Goal: Task Accomplishment & Management: Use online tool/utility

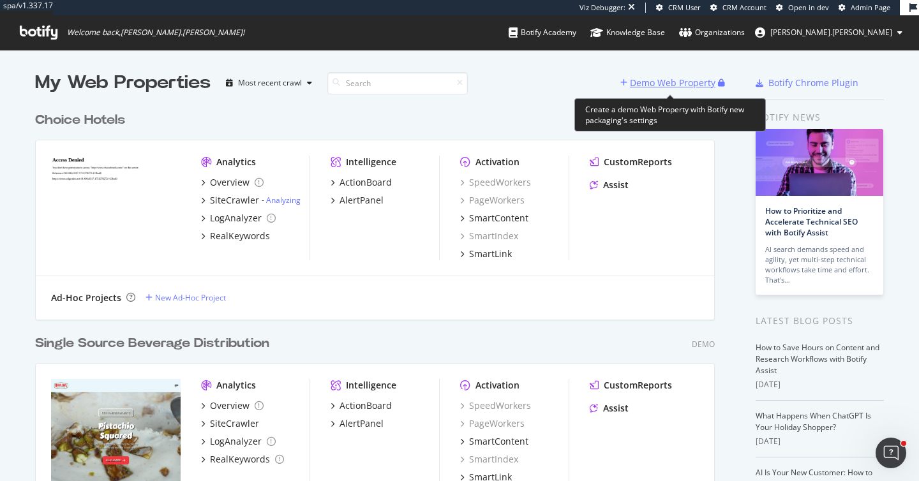
click at [673, 90] on div "Demo Web Property" at bounding box center [669, 82] width 98 height 19
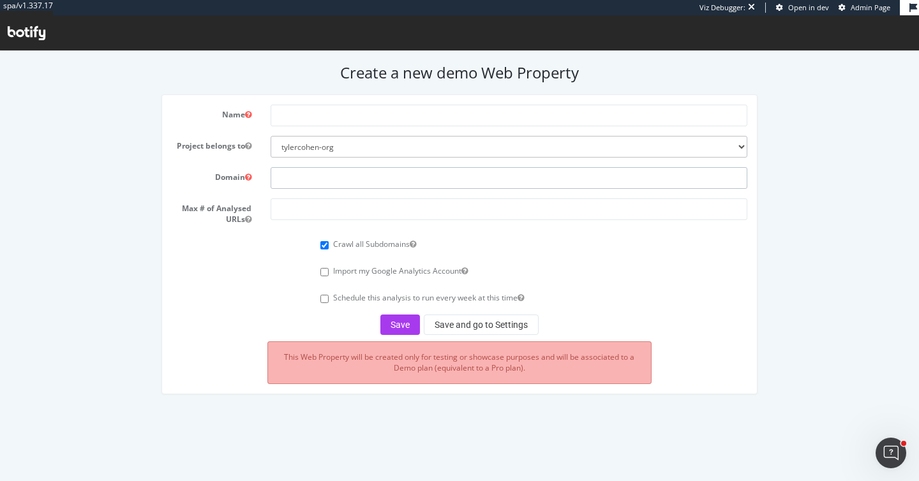
click at [307, 173] on input "text" at bounding box center [508, 178] width 476 height 22
paste input "[URL][DOMAIN_NAME]"
type input "[URL][DOMAIN_NAME]"
click at [300, 210] on input "number" at bounding box center [508, 209] width 476 height 22
type input "1"
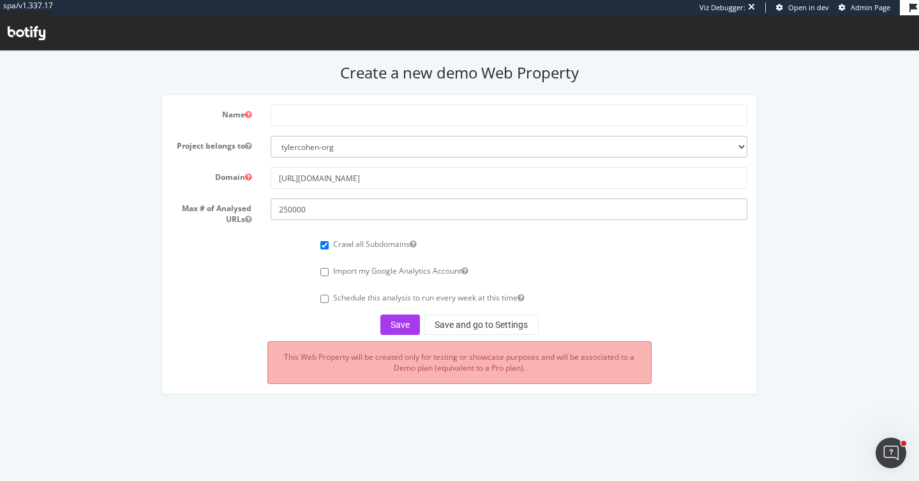
type input "250000"
click at [284, 118] on input "text" at bounding box center [508, 116] width 476 height 22
type input "Glossier"
click at [476, 326] on button "Save and go to Settings" at bounding box center [481, 324] width 115 height 20
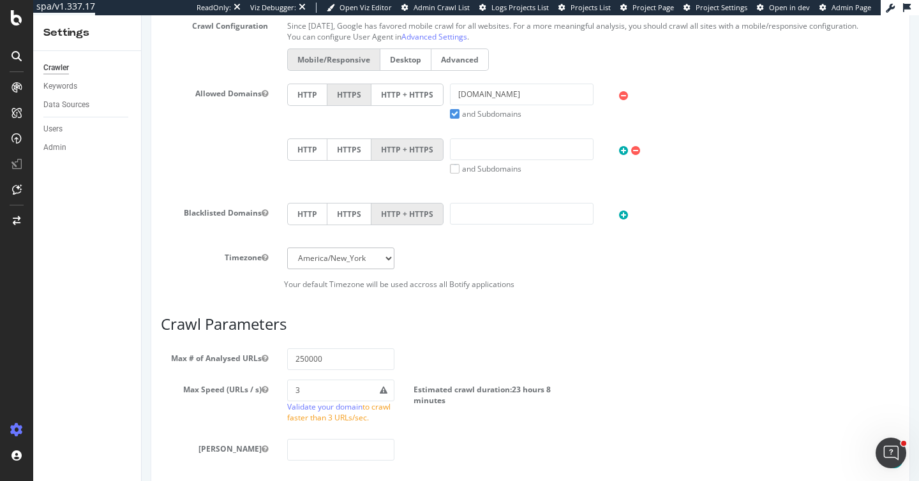
scroll to position [600, 0]
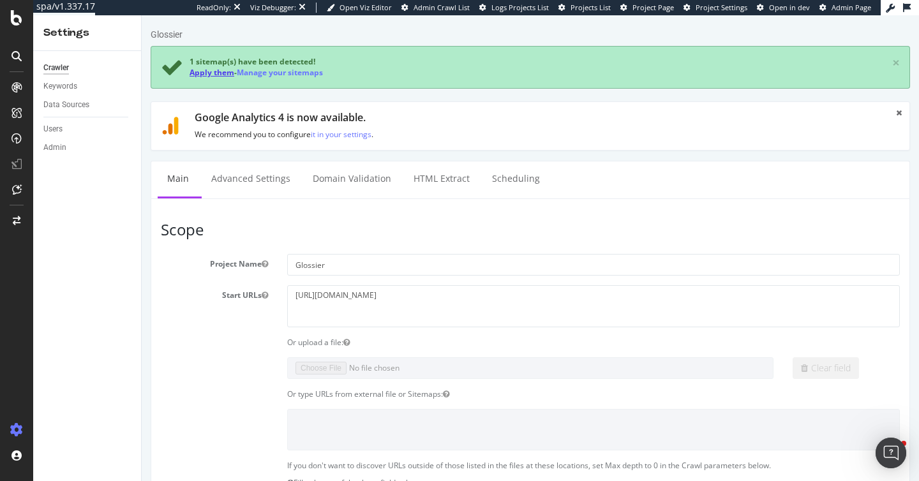
click at [200, 76] on link "Apply them" at bounding box center [211, 72] width 45 height 11
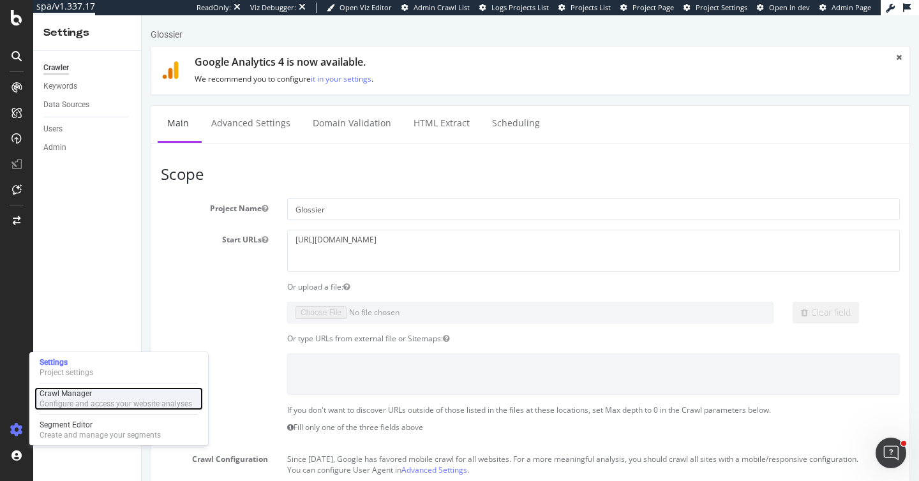
click at [48, 404] on div "Configure and access your website analyses" at bounding box center [116, 404] width 152 height 10
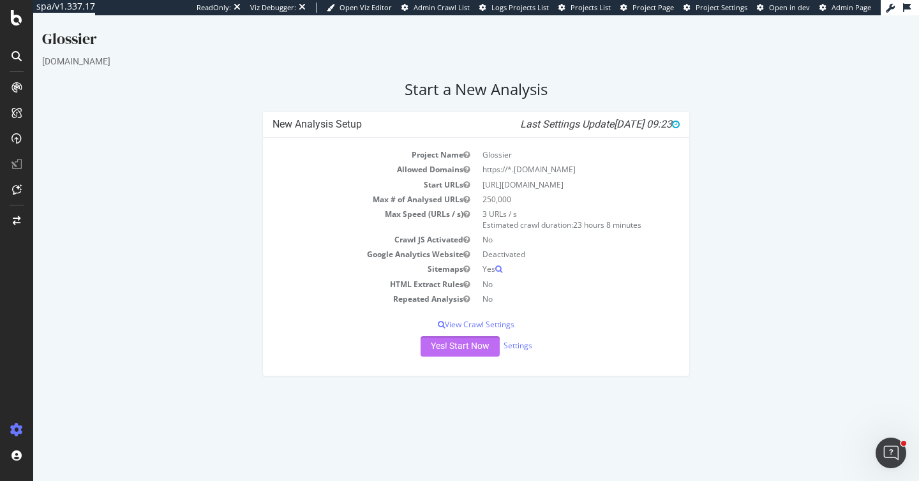
click at [450, 351] on button "Yes! Start Now" at bounding box center [459, 346] width 79 height 20
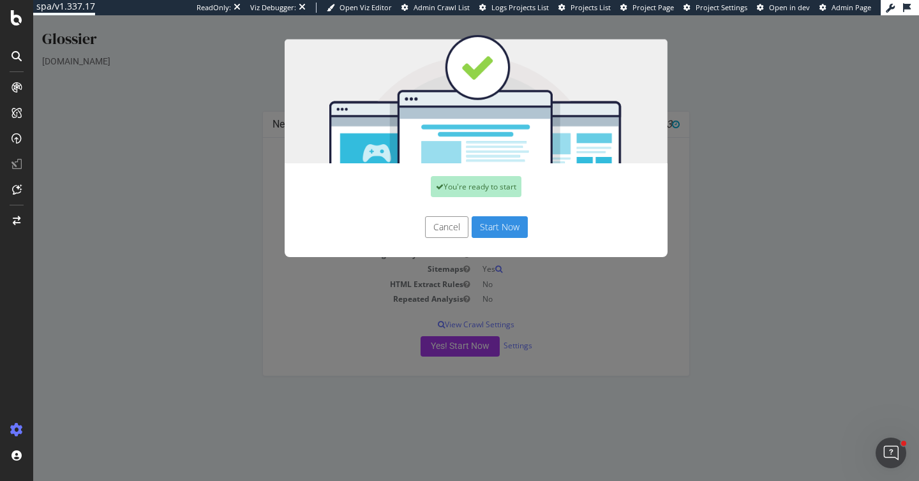
click at [505, 232] on button "Start Now" at bounding box center [499, 227] width 56 height 22
